Goal: Task Accomplishment & Management: Complete application form

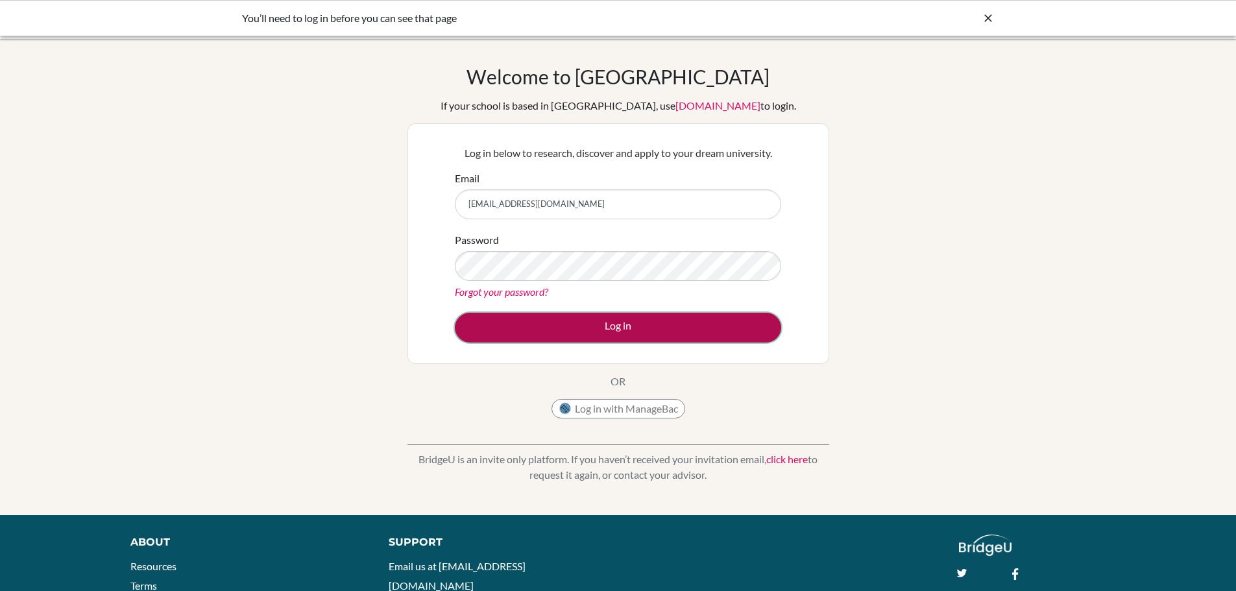
click at [636, 324] on button "Log in" at bounding box center [618, 328] width 326 height 30
click at [619, 322] on button "Log in" at bounding box center [618, 328] width 326 height 30
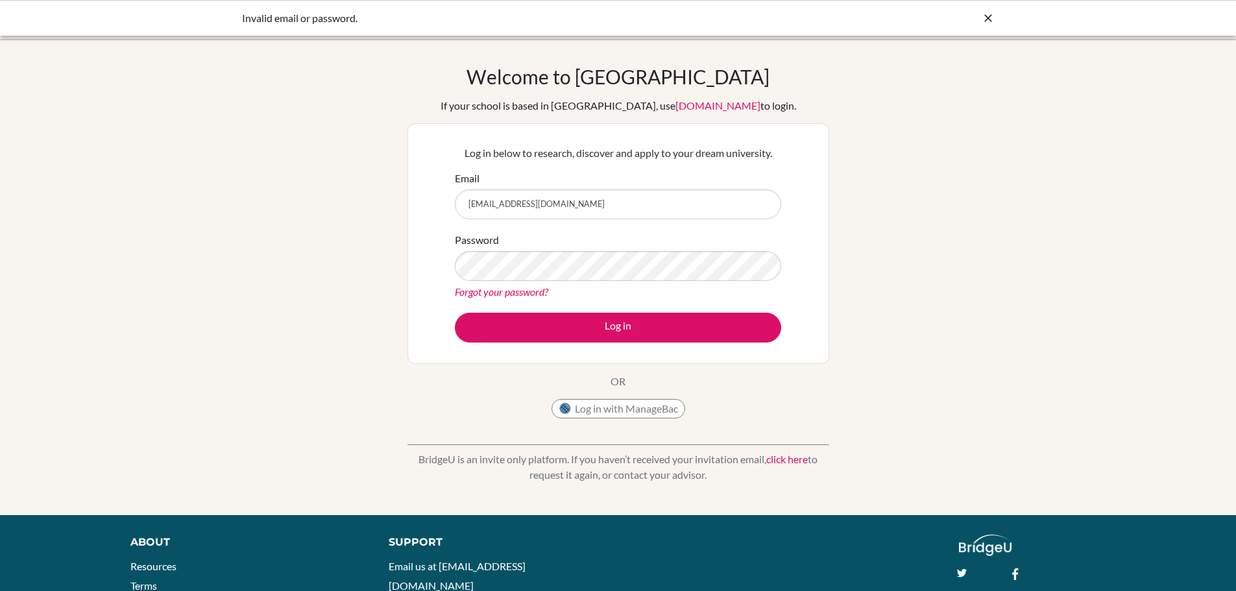
click at [505, 292] on link "Forgot your password?" at bounding box center [501, 291] width 93 height 12
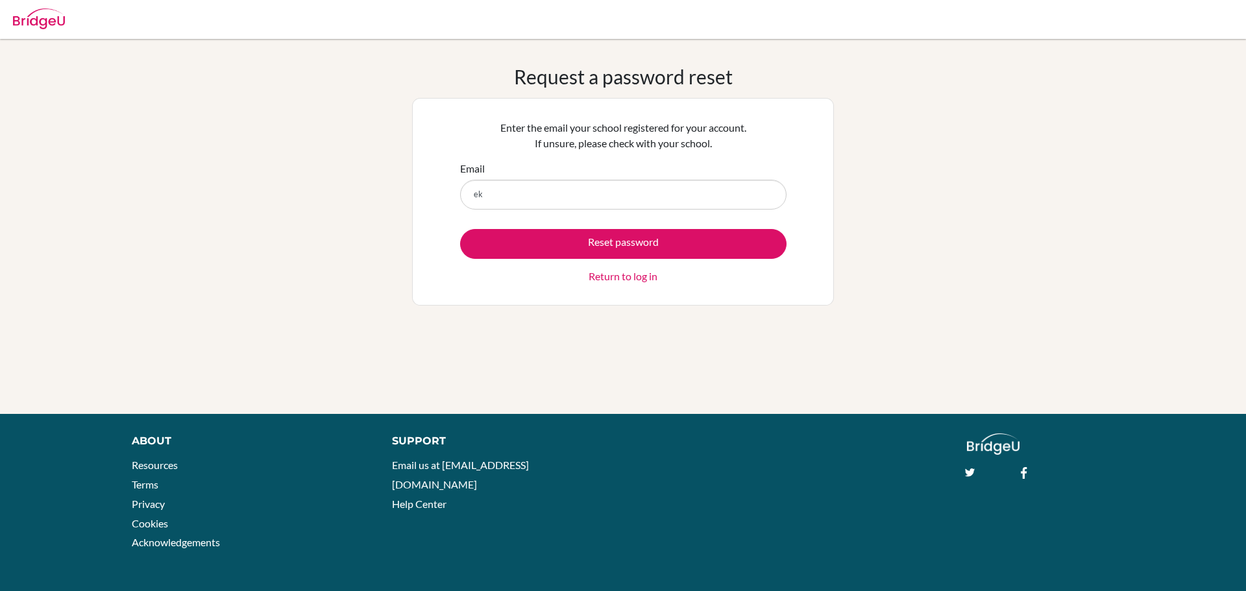
click at [460, 229] on button "Reset password" at bounding box center [623, 244] width 326 height 30
click at [553, 202] on input "ek" at bounding box center [623, 195] width 326 height 30
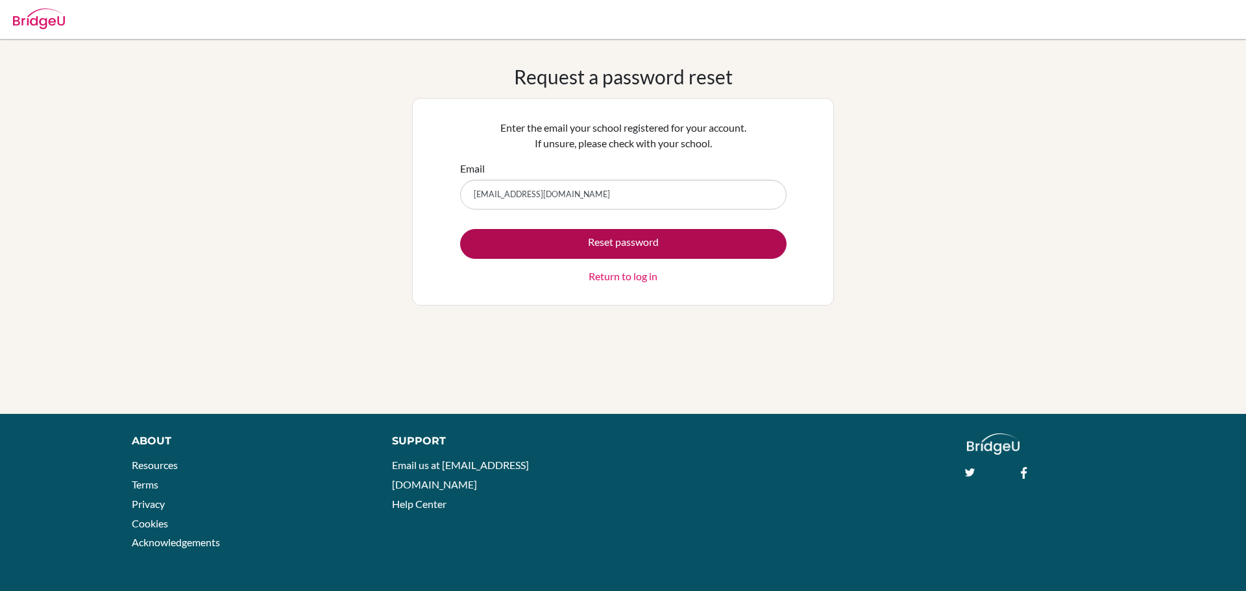
type input "[EMAIL_ADDRESS][DOMAIN_NAME]"
click at [630, 248] on button "Reset password" at bounding box center [623, 244] width 326 height 30
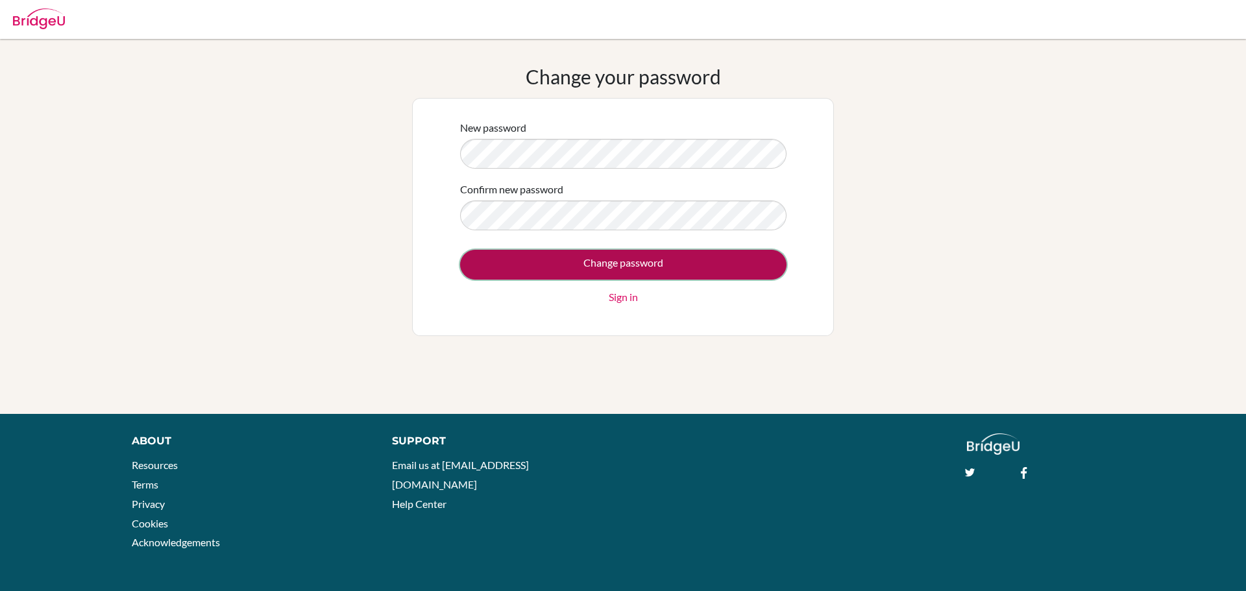
click at [605, 273] on input "Change password" at bounding box center [623, 265] width 326 height 30
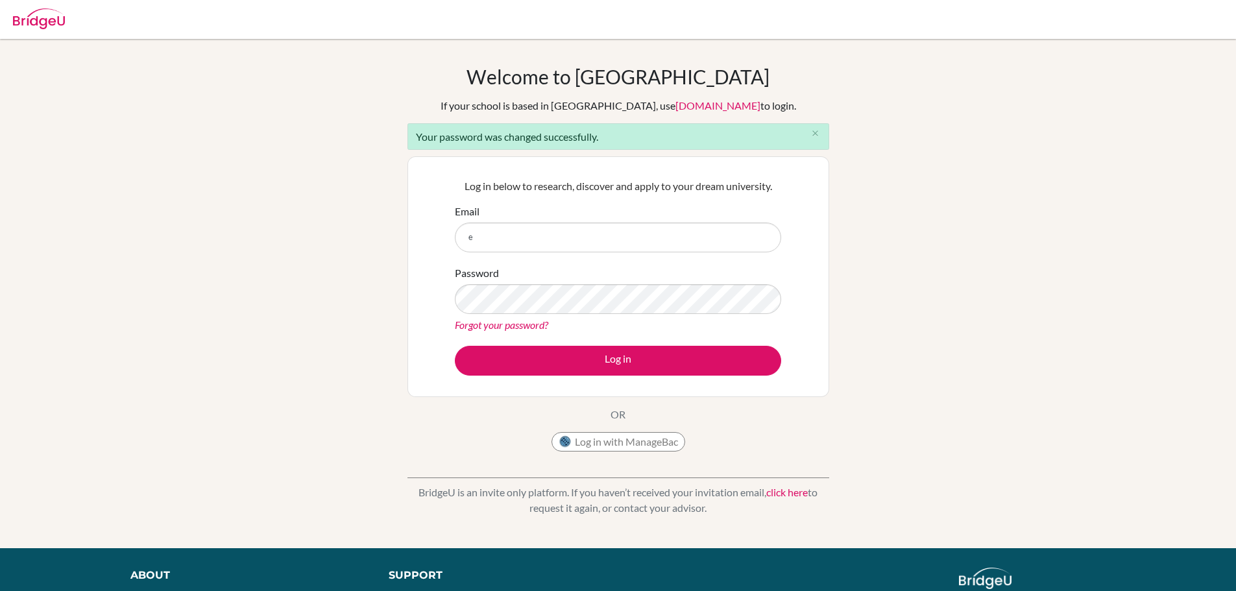
type input "[PERSON_NAME][EMAIL_ADDRESS][PERSON_NAME][DOMAIN_NAME]"
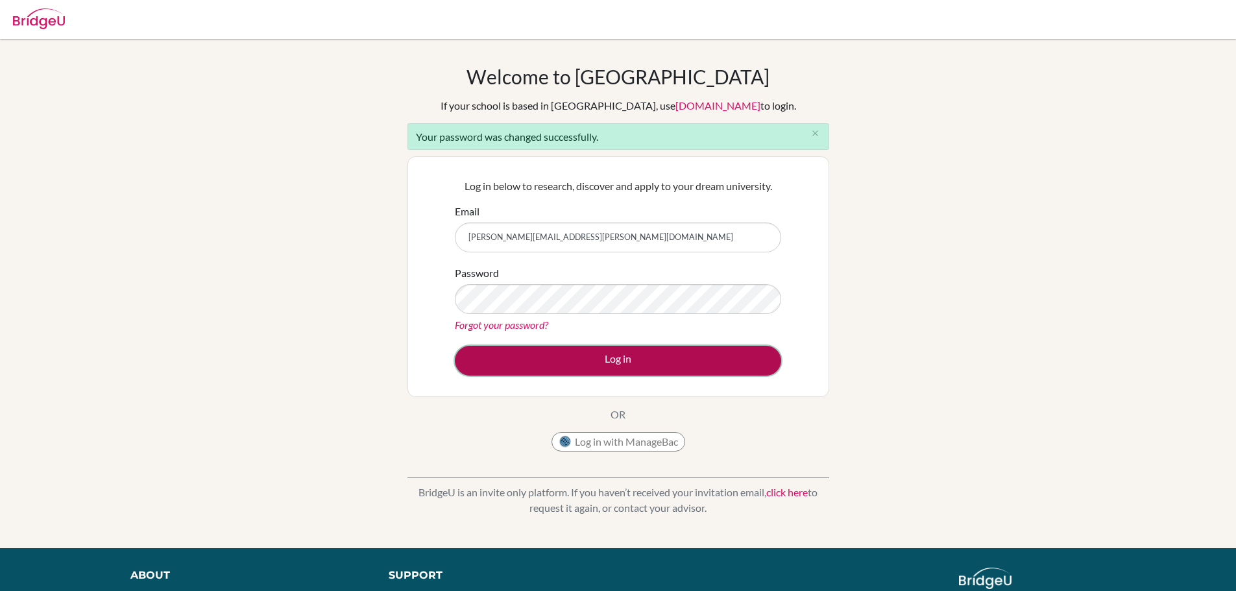
click at [572, 352] on button "Log in" at bounding box center [618, 361] width 326 height 30
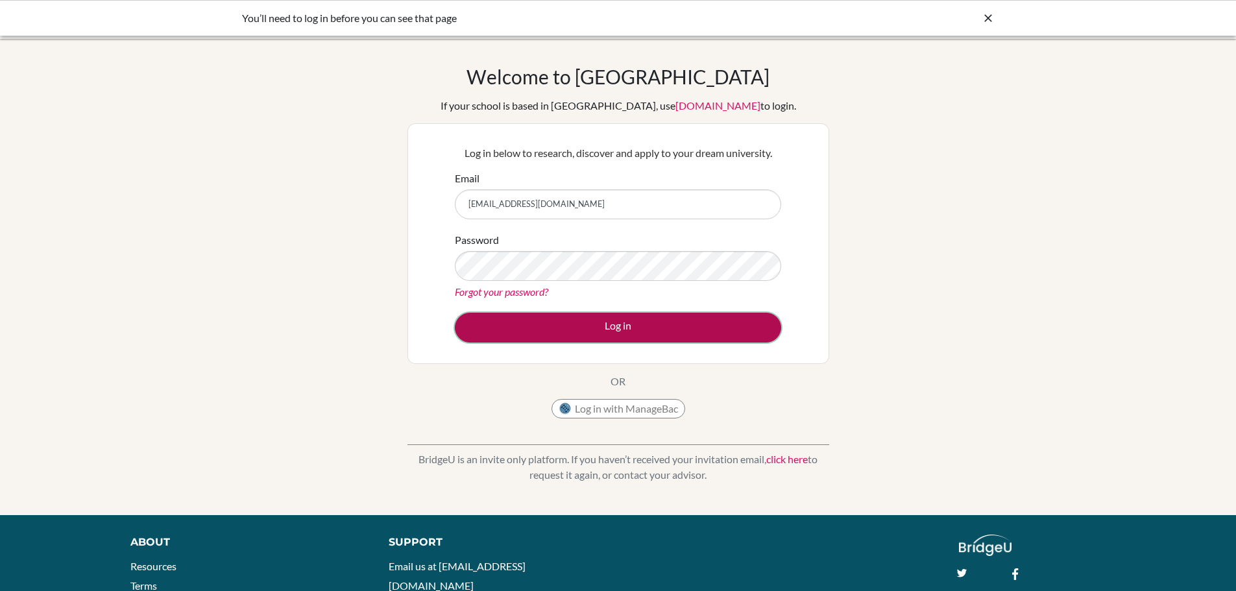
click at [623, 316] on button "Log in" at bounding box center [618, 328] width 326 height 30
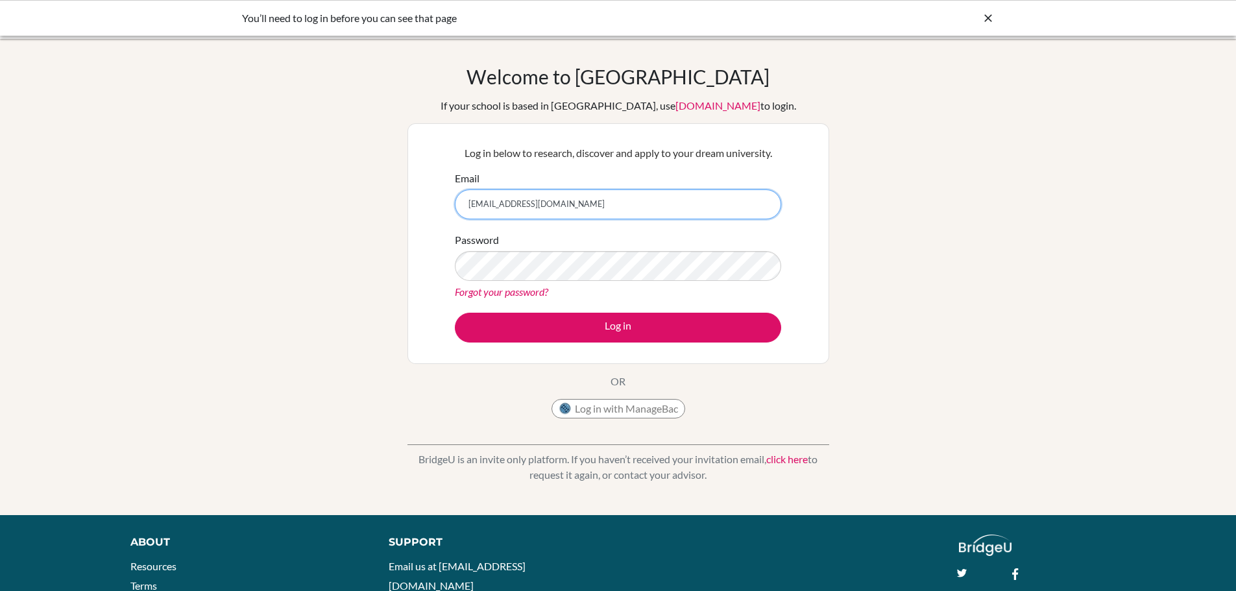
click at [473, 210] on input "[EMAIL_ADDRESS][DOMAIN_NAME]" at bounding box center [618, 204] width 326 height 30
type input "[PERSON_NAME][EMAIL_ADDRESS][PERSON_NAME][DOMAIN_NAME]"
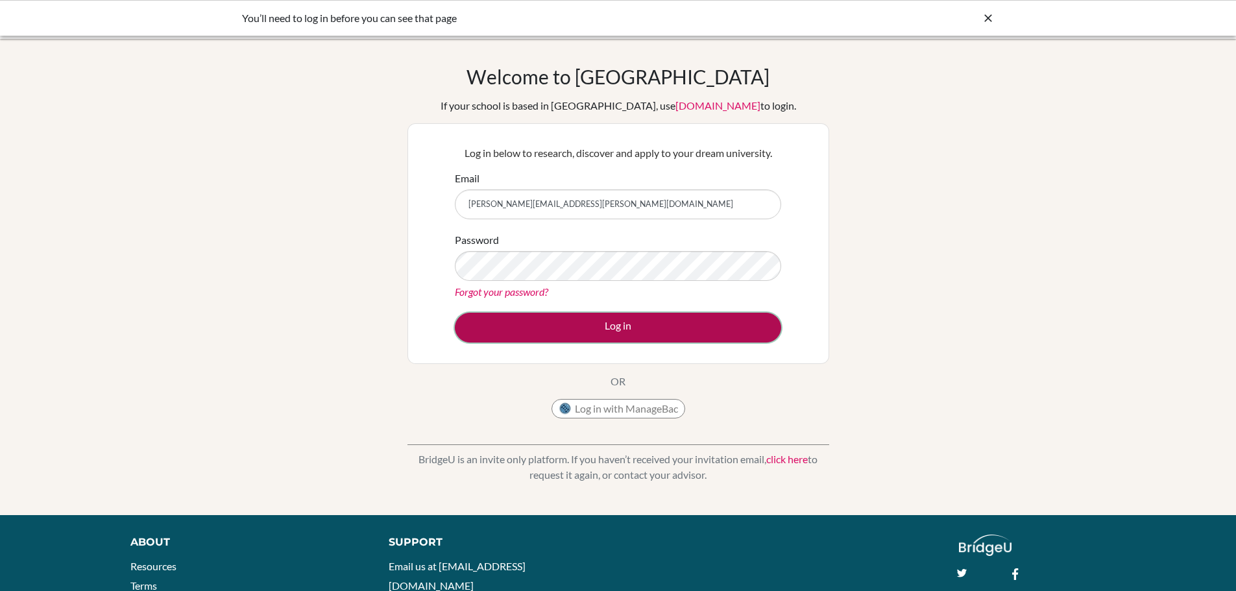
click at [603, 328] on button "Log in" at bounding box center [618, 328] width 326 height 30
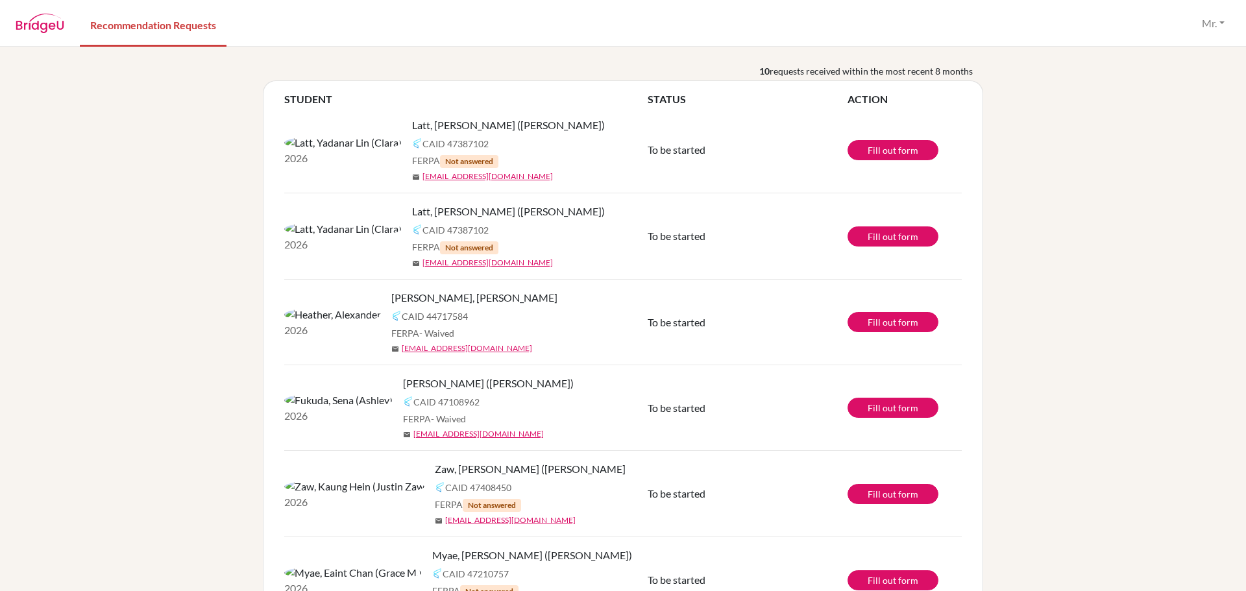
scroll to position [32, 0]
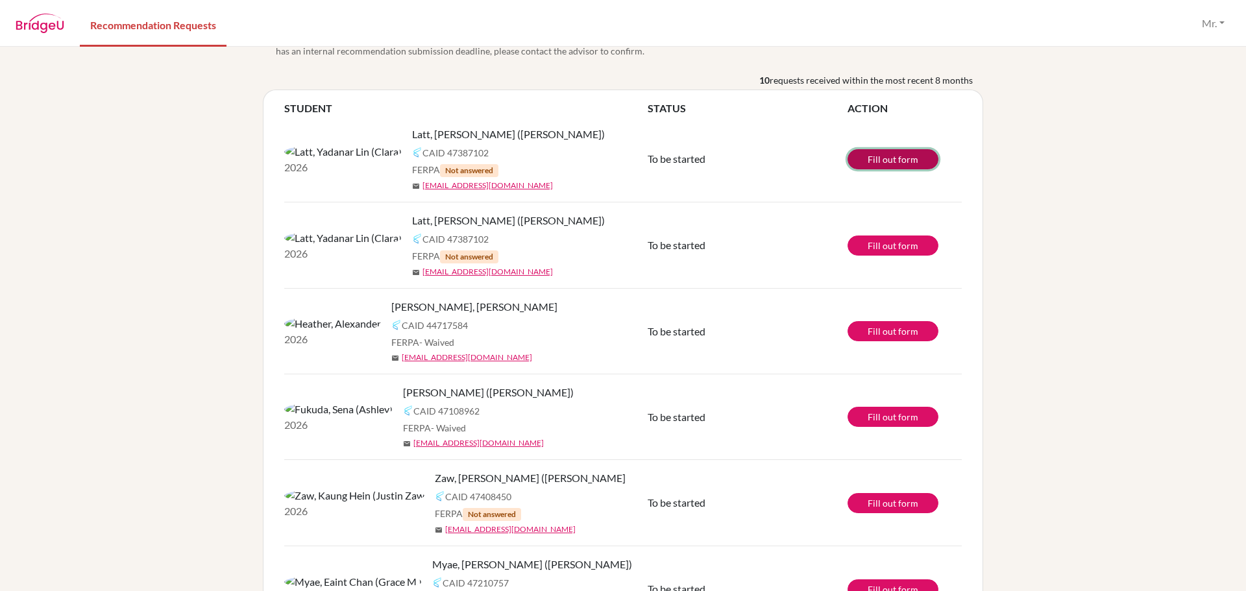
click at [911, 156] on link "Fill out form" at bounding box center [892, 159] width 91 height 20
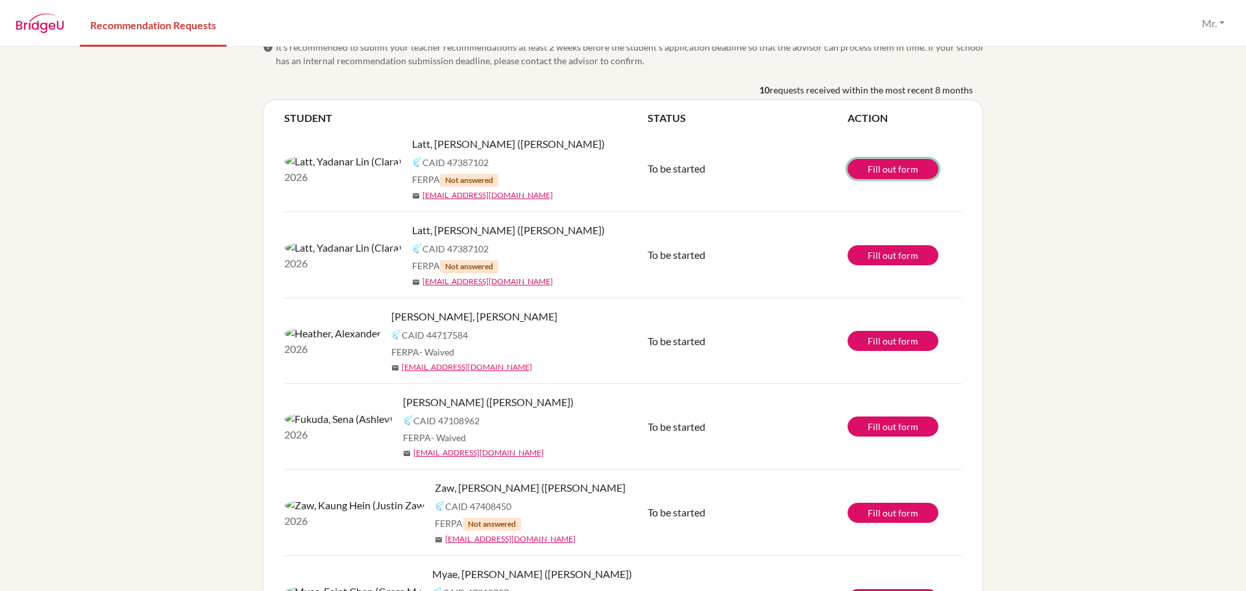
scroll to position [0, 0]
